Goal: Check status: Check status

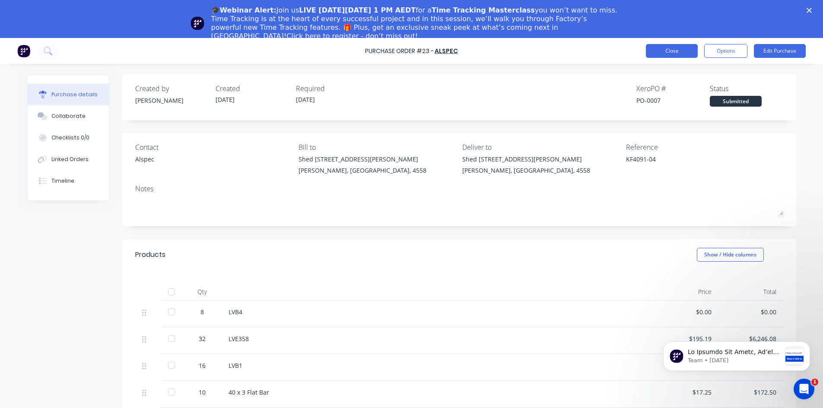
click at [672, 52] on button "Close" at bounding box center [672, 51] width 52 height 14
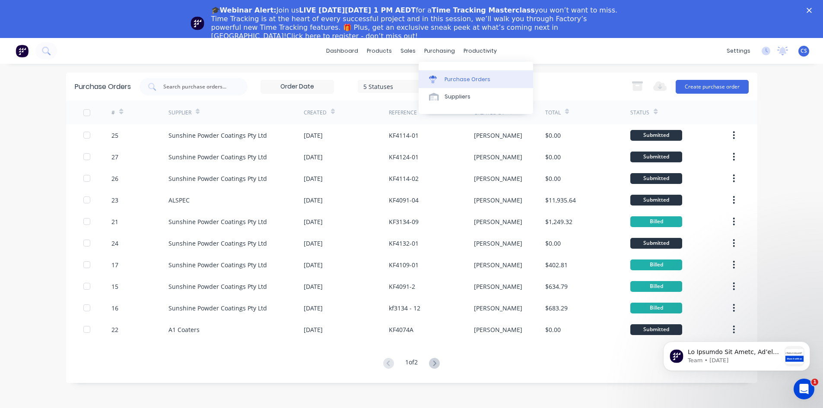
click at [452, 78] on div "Purchase Orders" at bounding box center [468, 80] width 46 height 8
click at [443, 51] on div "purchasing" at bounding box center [439, 51] width 39 height 13
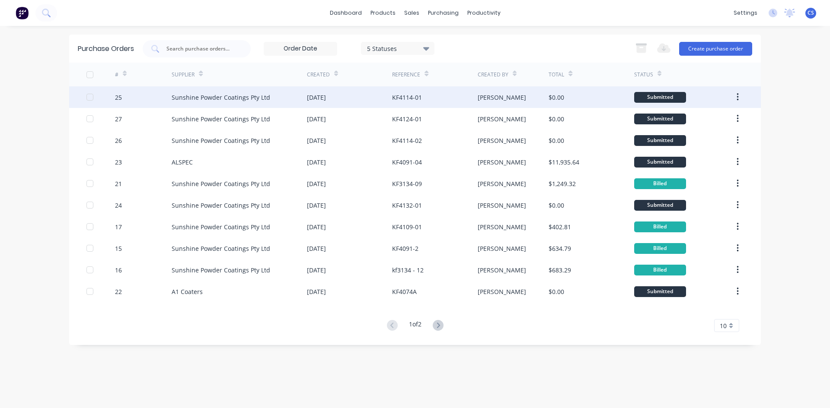
click at [421, 102] on div "KF4114-01" at bounding box center [434, 97] width 85 height 22
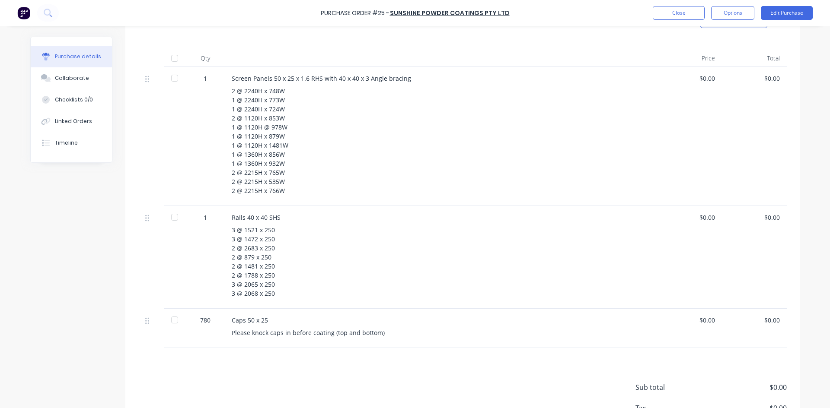
scroll to position [216, 0]
